Goal: Check status: Check status

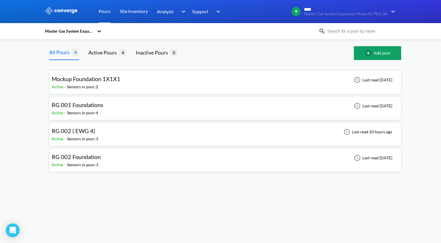
click at [171, 134] on div "RG 002 ( EWG 4) Active - Sensors in pour: 3 Last read 20 hours ago" at bounding box center [225, 134] width 347 height 18
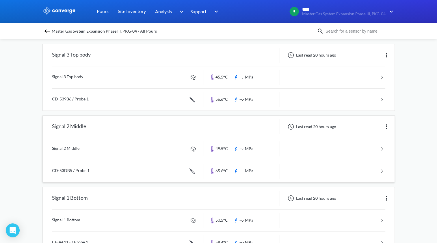
scroll to position [58, 0]
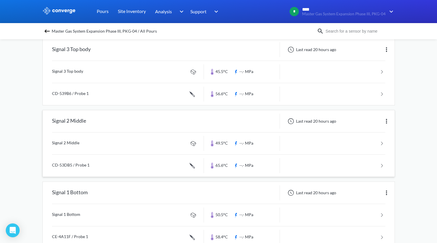
click at [228, 164] on link at bounding box center [218, 166] width 333 height 22
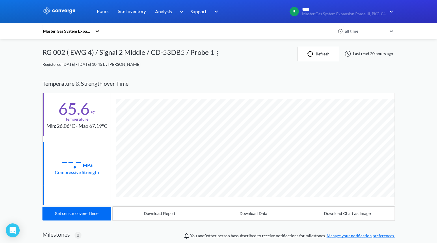
scroll to position [315, 352]
click at [102, 11] on link "Pours" at bounding box center [103, 11] width 12 height 23
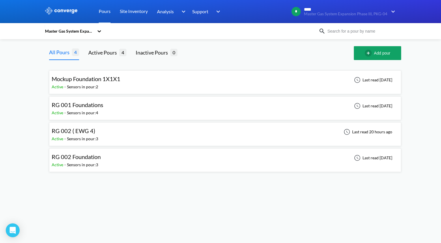
click at [174, 134] on div "RG 002 ( EWG 4) Active - Sensors in pour: 3 Last read 20 hours ago" at bounding box center [225, 134] width 347 height 18
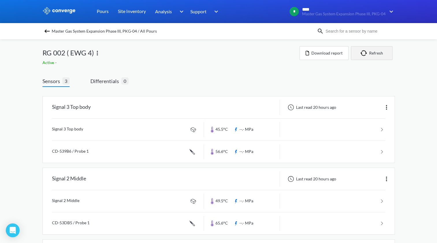
click at [368, 53] on img "button" at bounding box center [364, 53] width 9 height 6
